Goal: Task Accomplishment & Management: Manage account settings

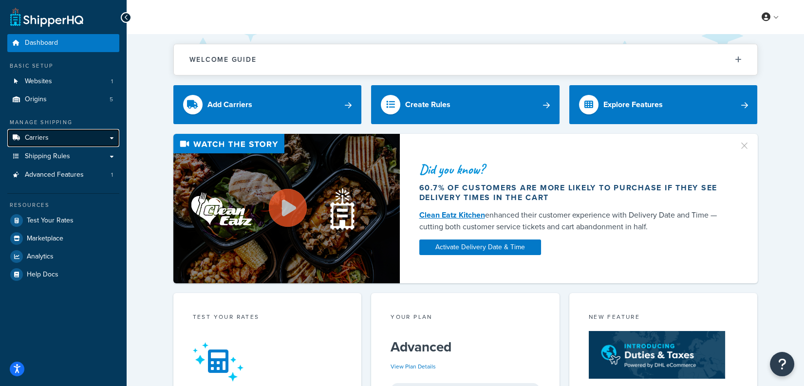
click at [98, 136] on link "Carriers" at bounding box center [63, 138] width 112 height 18
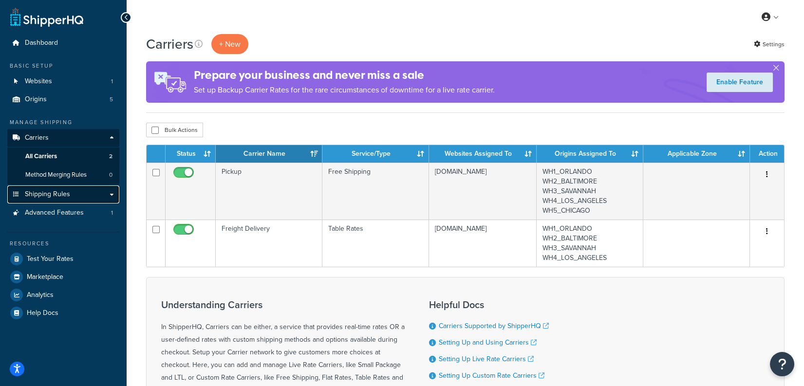
click at [73, 197] on link "Shipping Rules" at bounding box center [63, 195] width 112 height 18
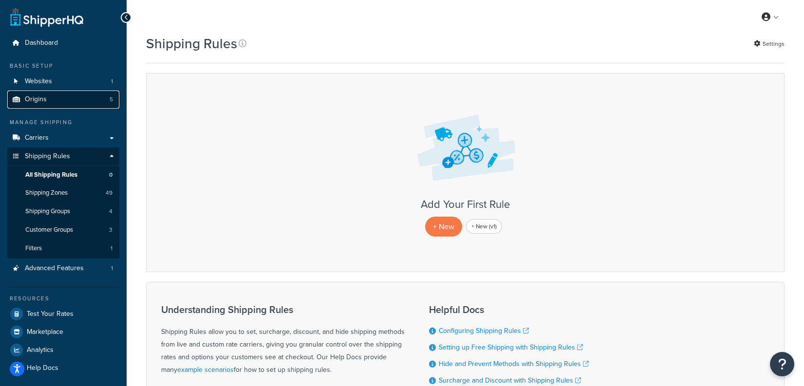
click at [60, 99] on link "Origins 5" at bounding box center [63, 100] width 112 height 18
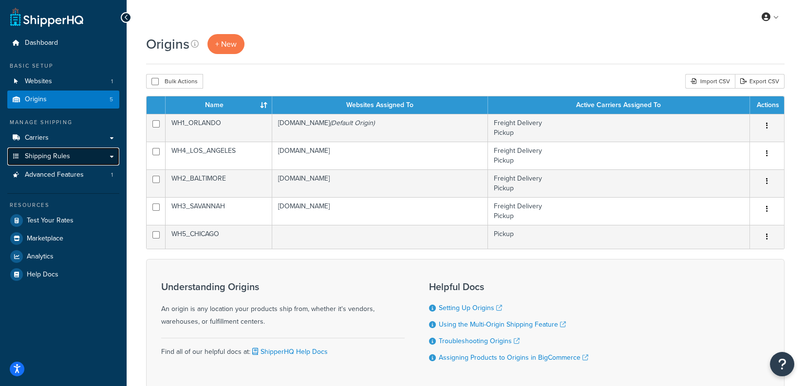
click at [77, 156] on link "Shipping Rules" at bounding box center [63, 157] width 112 height 18
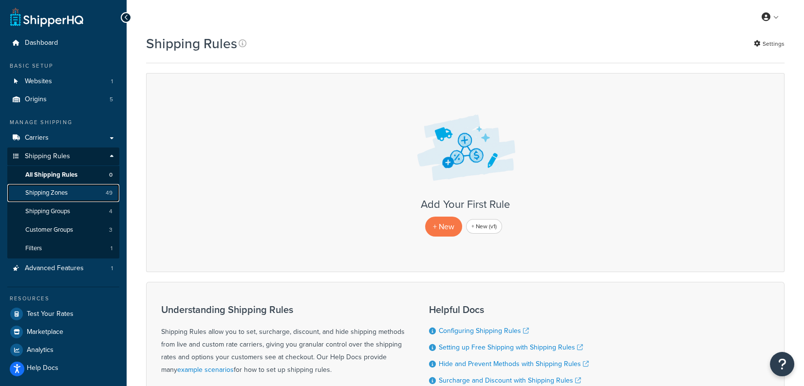
click at [87, 197] on link "Shipping Zones 49" at bounding box center [63, 193] width 112 height 18
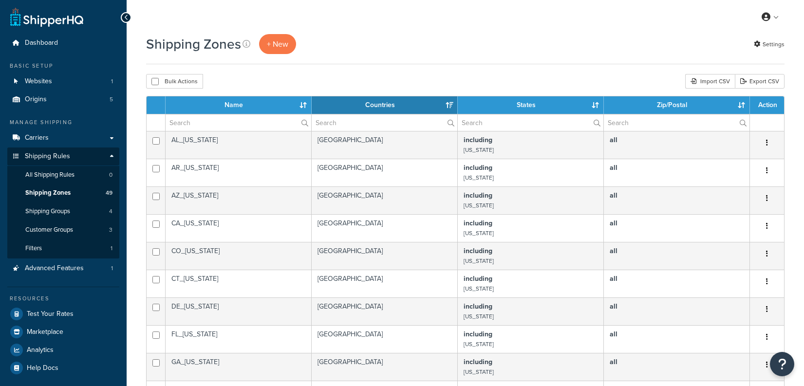
select select "15"
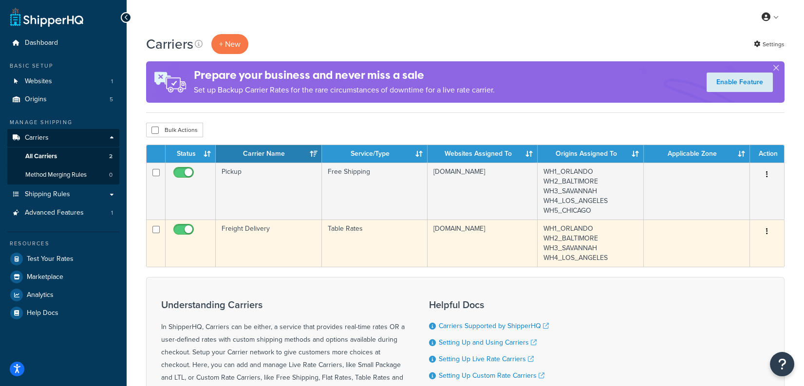
click at [370, 228] on td "Table Rates" at bounding box center [375, 243] width 106 height 47
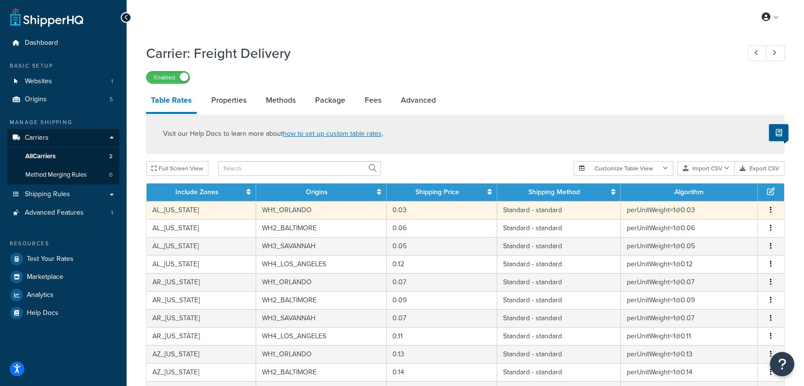
click at [367, 212] on td "WH1_ORLANDO" at bounding box center [321, 210] width 131 height 18
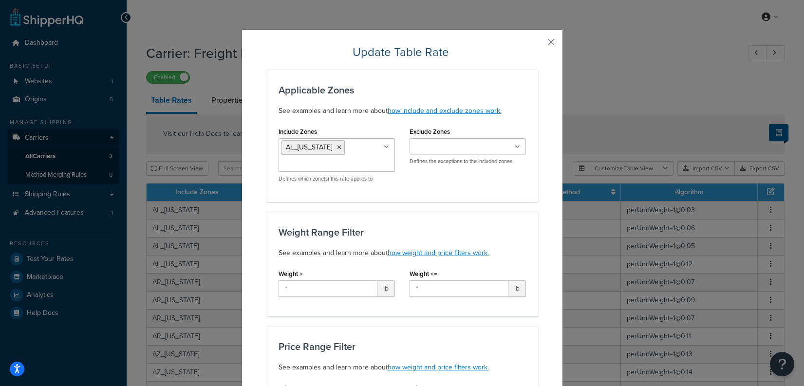
click at [538, 44] on button "button" at bounding box center [537, 45] width 2 height 2
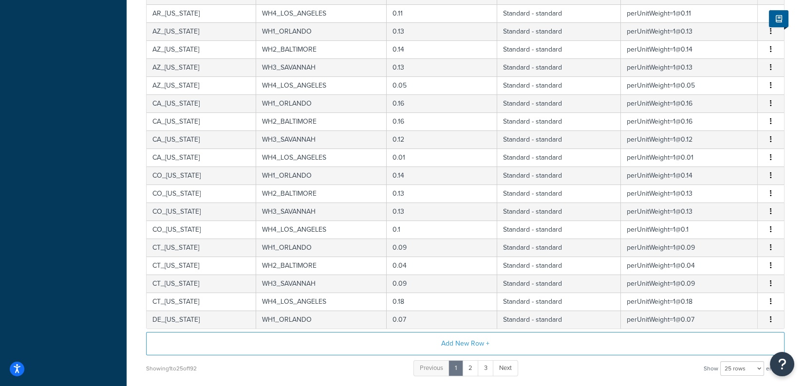
scroll to position [401, 0]
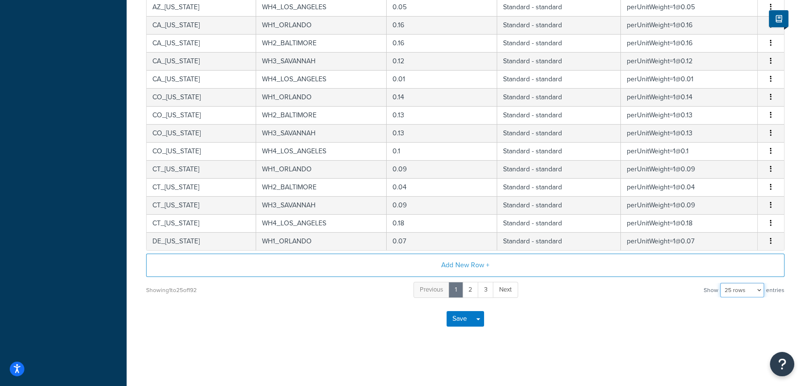
click at [744, 291] on select "10 rows 15 rows 25 rows 50 rows 100 rows 1000 rows" at bounding box center [743, 290] width 44 height 15
click at [721, 283] on select "10 rows 15 rows 25 rows 50 rows 100 rows 1000 rows" at bounding box center [743, 290] width 44 height 15
click at [744, 290] on select "10 rows 15 rows 25 rows 50 rows 100 rows 1000 rows" at bounding box center [743, 290] width 44 height 15
select select "1000"
click at [721, 283] on select "10 rows 15 rows 25 rows 50 rows 100 rows 1000 rows" at bounding box center [743, 290] width 44 height 15
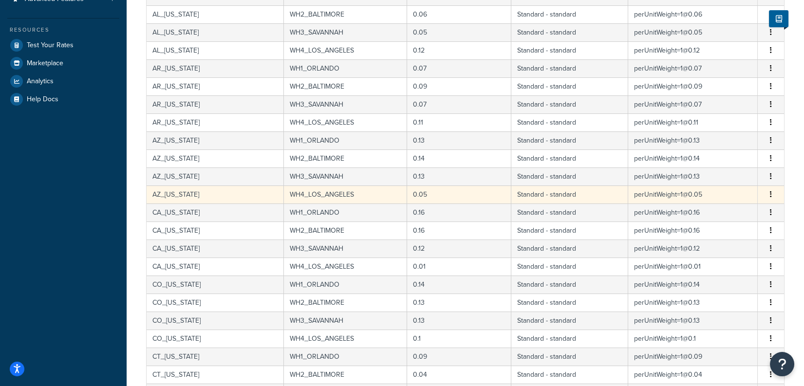
scroll to position [0, 0]
